Goal: Contribute content

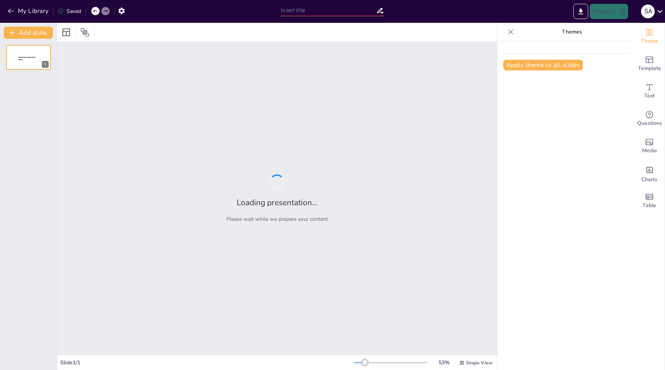
type input "El Rol de la Sostenibilidad en la Gestión Empresarial Moderna"
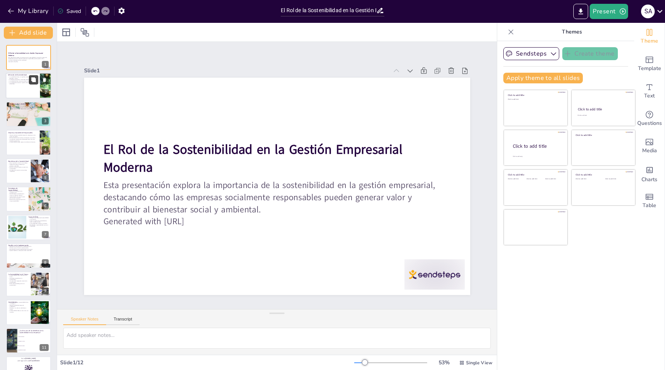
checkbox input "true"
click at [30, 81] on button at bounding box center [33, 79] width 9 height 9
type textarea "Lo ipsumdolorsita co ad elitsedd eiu te inci ut la etdo ma aliquaenim. Ad minim…"
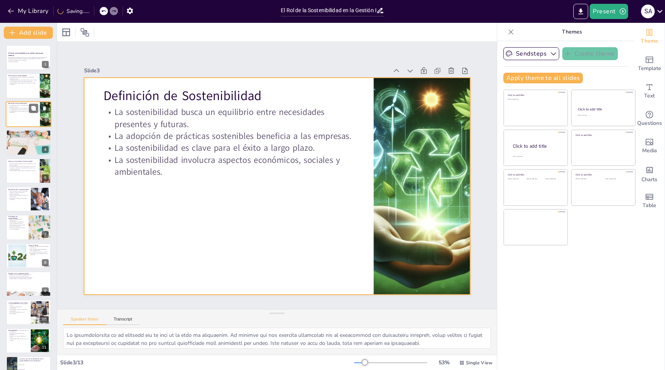
click at [25, 119] on div at bounding box center [29, 114] width 46 height 26
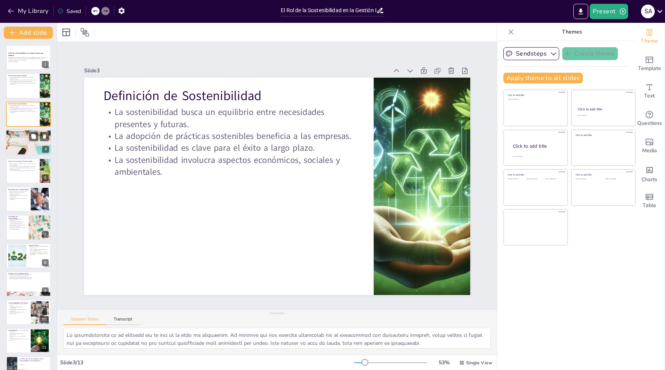
checkbox input "true"
click at [17, 149] on div at bounding box center [29, 142] width 46 height 30
type textarea "Lo ipsumdolor si ame co adi elitseddoei temporinci ut laboree doloremag aliquae…"
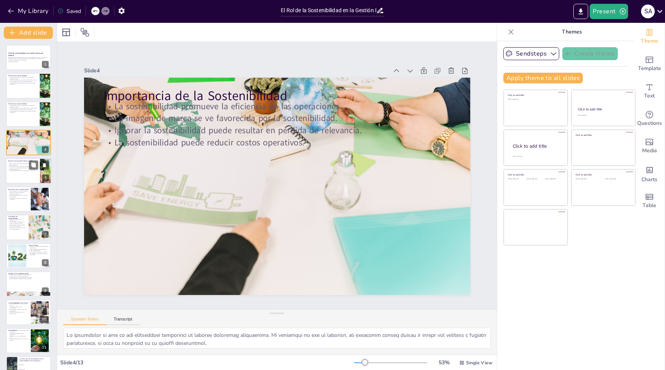
checkbox input "true"
click at [17, 167] on p "Las empresas socialmente responsables buscan más que beneficios económicos." at bounding box center [23, 168] width 30 height 3
type textarea "Lor ipsumdolor sit ame consec adipiscinge sed doeiusmodtemp inci ut labor et do…"
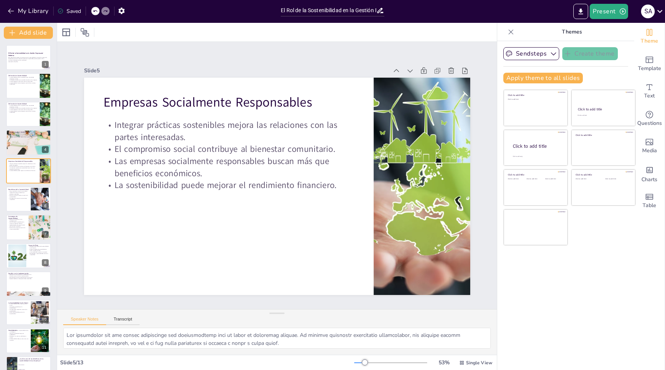
checkbox input "true"
